Goal: Navigation & Orientation: Find specific page/section

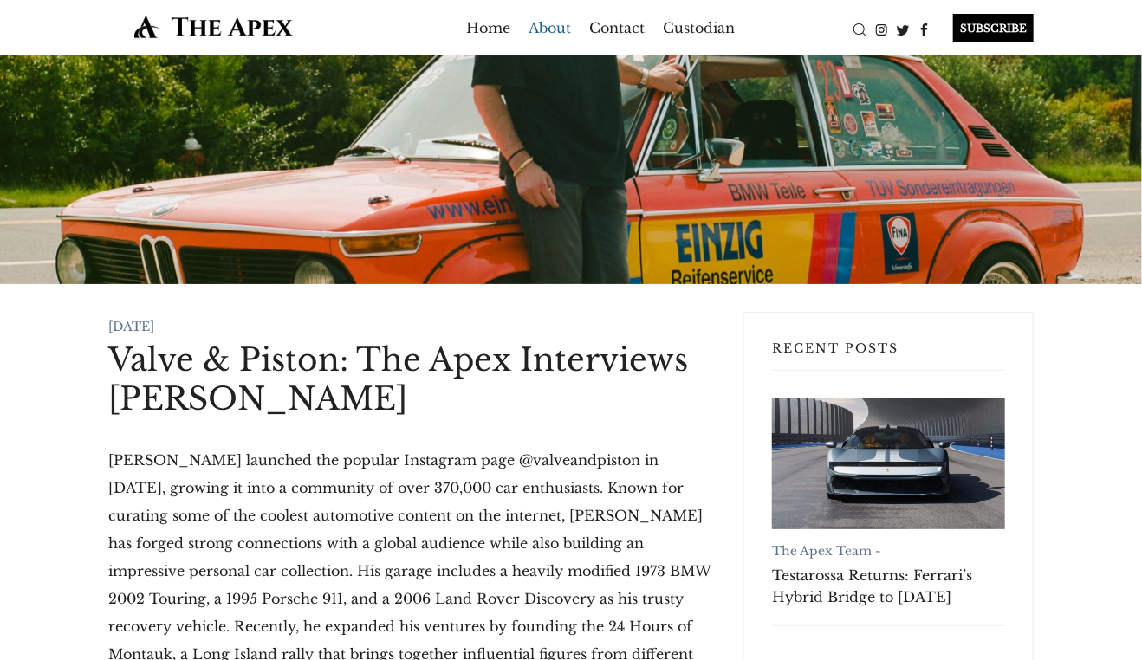
click at [547, 30] on link "About" at bounding box center [549, 28] width 42 height 28
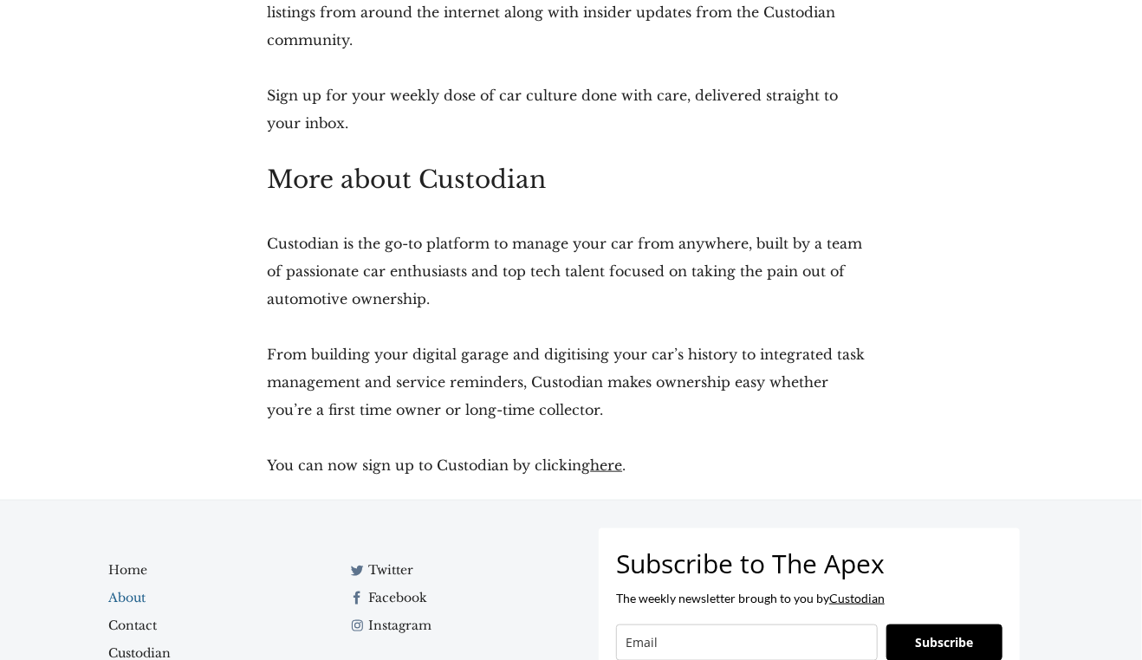
scroll to position [547, 0]
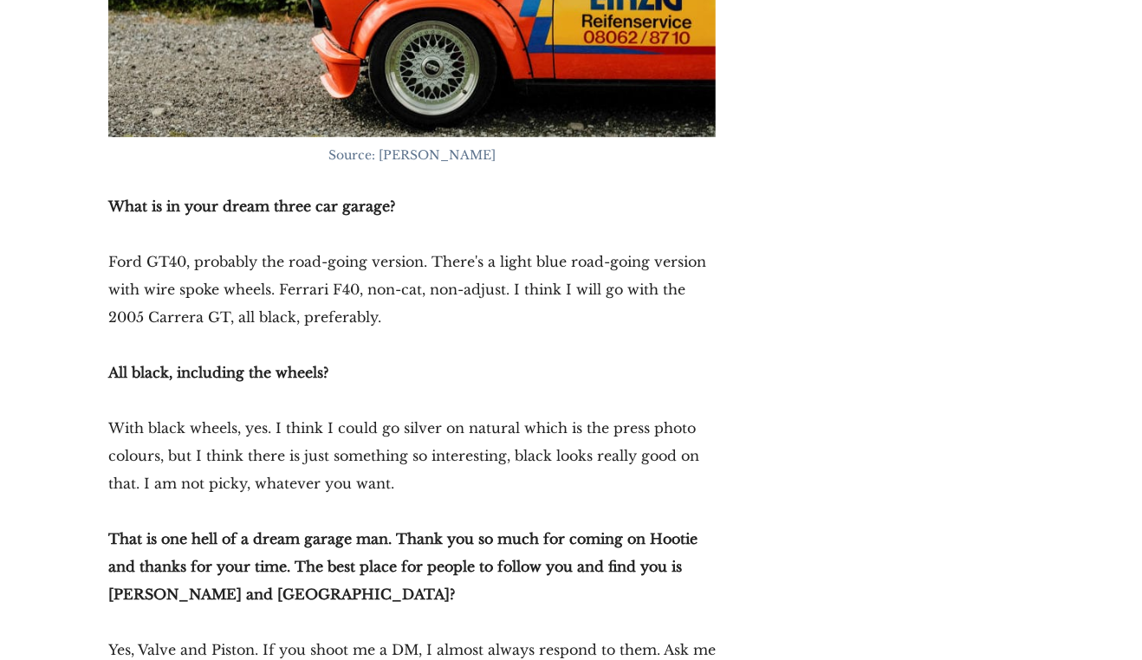
scroll to position [22108, 0]
